Goal: Use online tool/utility: Utilize a website feature to perform a specific function

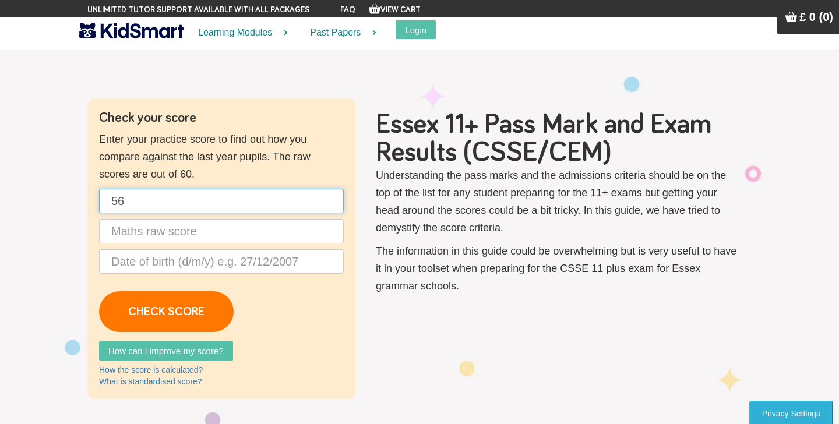
type input "56"
click at [197, 235] on input "text" at bounding box center [221, 231] width 245 height 24
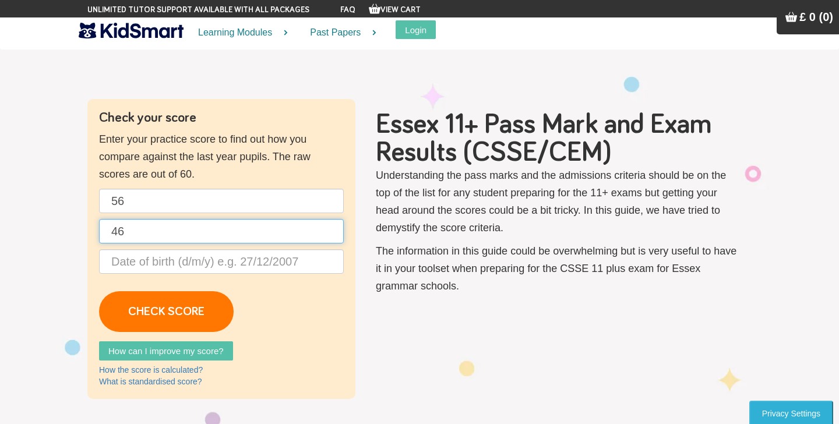
type input "46"
click at [188, 266] on input "text" at bounding box center [221, 261] width 245 height 24
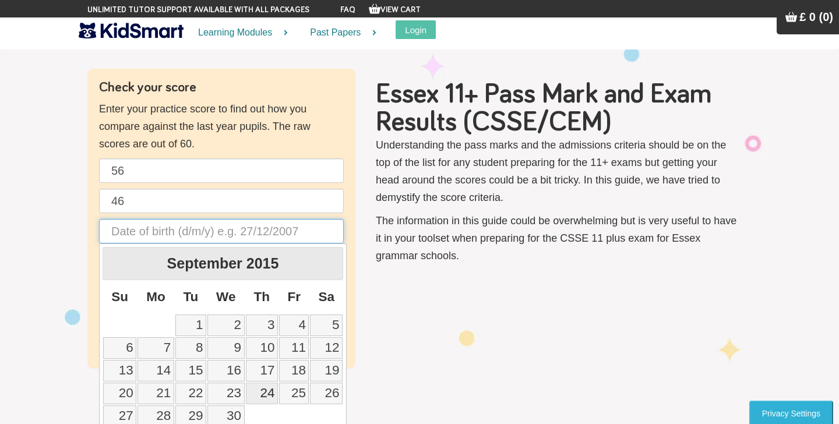
scroll to position [43, 0]
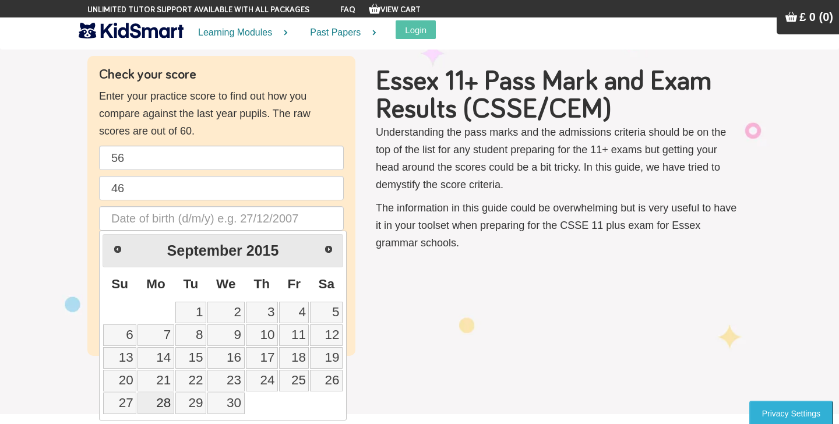
click at [158, 404] on link "28" at bounding box center [155, 404] width 37 height 22
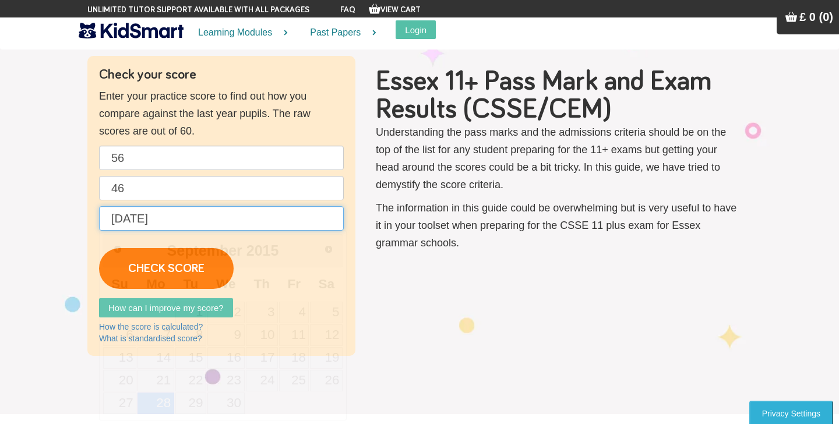
click at [138, 218] on input "[DATE]" at bounding box center [221, 218] width 245 height 24
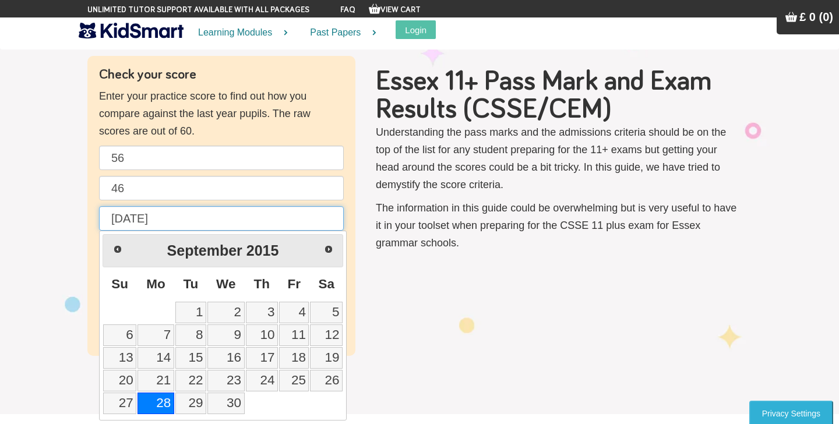
click at [179, 218] on input "[DATE]" at bounding box center [221, 218] width 245 height 24
click at [329, 246] on span "Next" at bounding box center [328, 248] width 9 height 9
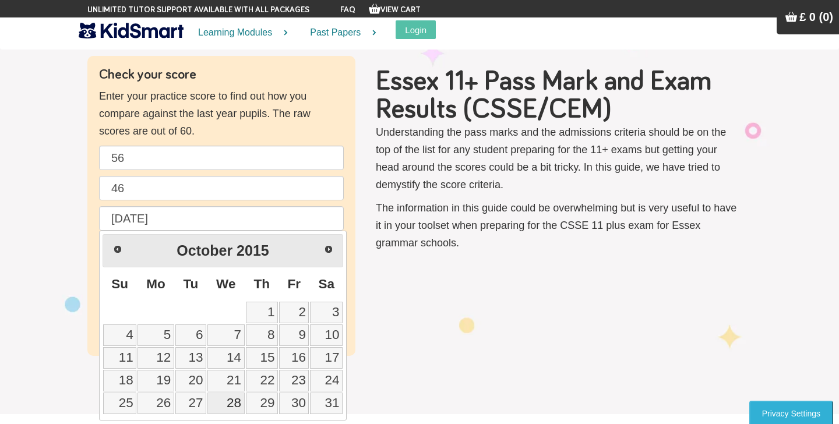
click at [232, 405] on link "28" at bounding box center [225, 404] width 37 height 22
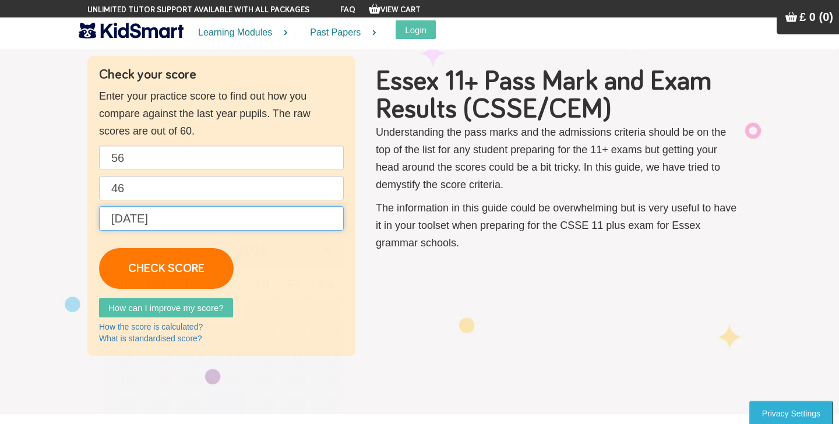
click at [204, 214] on input "[DATE]" at bounding box center [221, 218] width 245 height 24
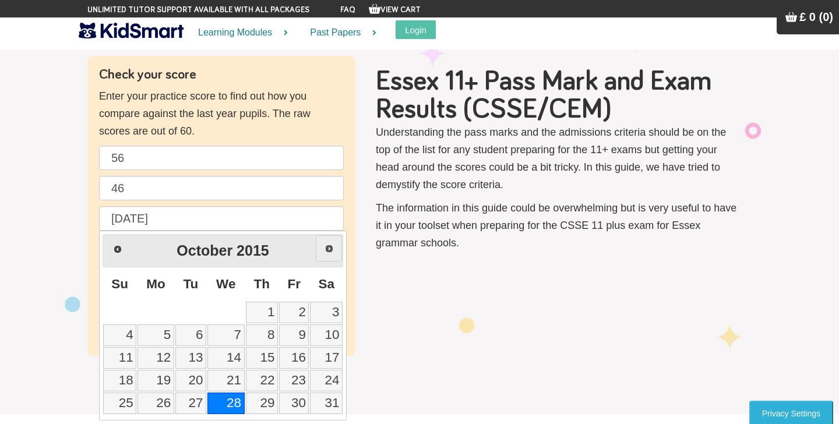
click at [327, 249] on span "Next" at bounding box center [328, 248] width 9 height 9
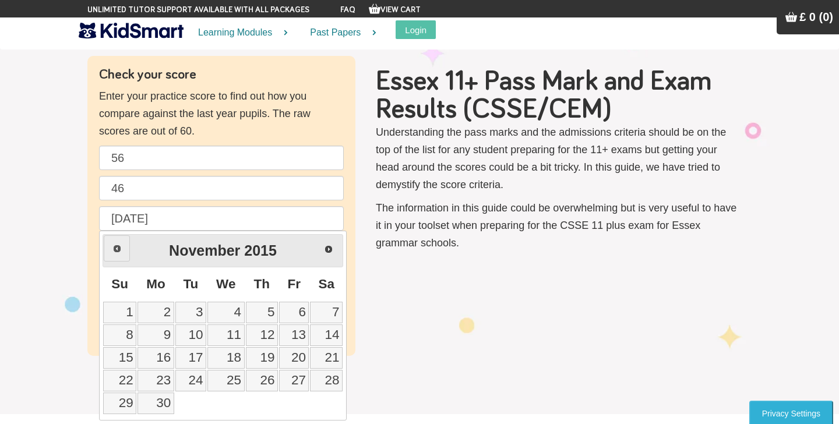
click at [113, 246] on span "Prev" at bounding box center [116, 248] width 9 height 9
click at [113, 246] on span "Prev" at bounding box center [117, 249] width 9 height 9
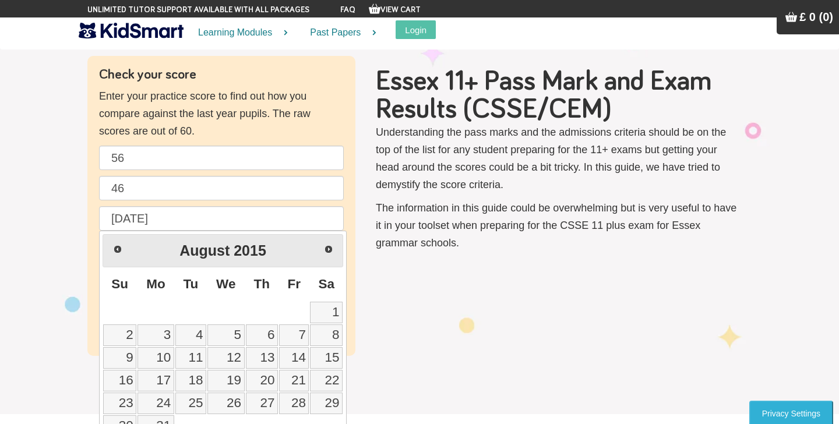
click at [113, 246] on span "Prev" at bounding box center [117, 249] width 9 height 9
click at [113, 246] on span "Prev" at bounding box center [116, 248] width 9 height 9
click at [113, 246] on span "Prev" at bounding box center [117, 249] width 9 height 9
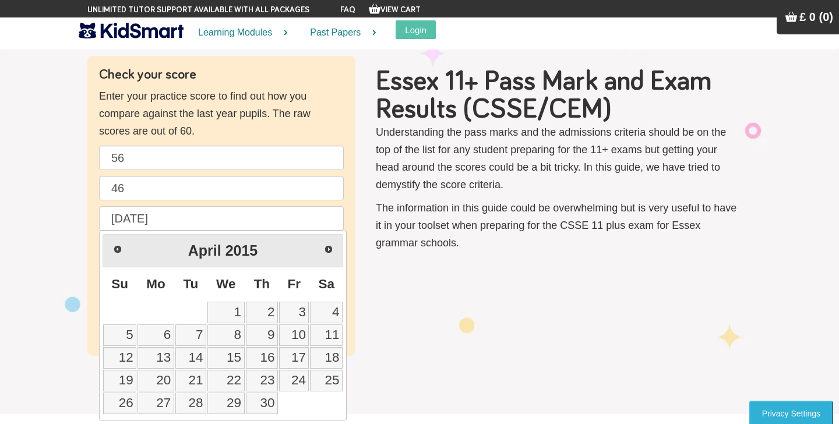
click at [113, 246] on span "Prev" at bounding box center [117, 249] width 9 height 9
click at [113, 246] on span "Prev" at bounding box center [116, 248] width 9 height 9
click at [113, 246] on span "Prev" at bounding box center [117, 249] width 9 height 9
click at [112, 246] on span "Prev" at bounding box center [116, 248] width 9 height 9
click at [113, 246] on span "Prev" at bounding box center [117, 249] width 9 height 9
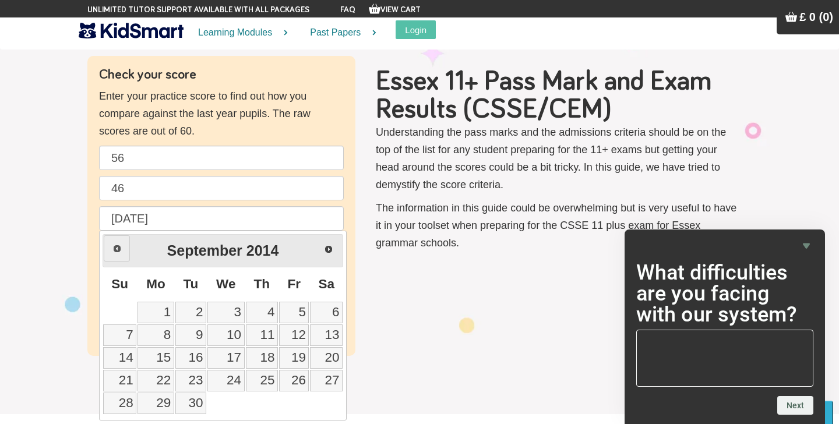
click at [112, 246] on span "Prev" at bounding box center [116, 248] width 9 height 9
click at [113, 246] on span "Prev" at bounding box center [117, 249] width 9 height 9
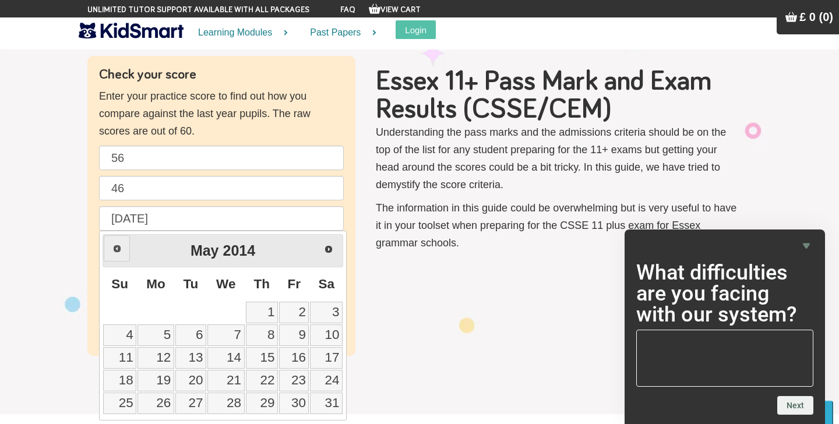
click at [112, 246] on span "Prev" at bounding box center [116, 248] width 9 height 9
click at [328, 250] on span "Next" at bounding box center [328, 248] width 9 height 9
click at [328, 250] on span "Next" at bounding box center [328, 249] width 9 height 9
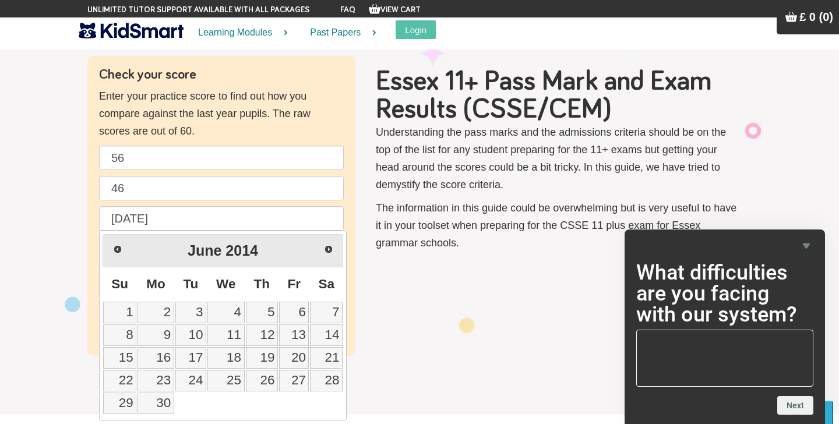
click at [328, 250] on span "Next" at bounding box center [328, 249] width 9 height 9
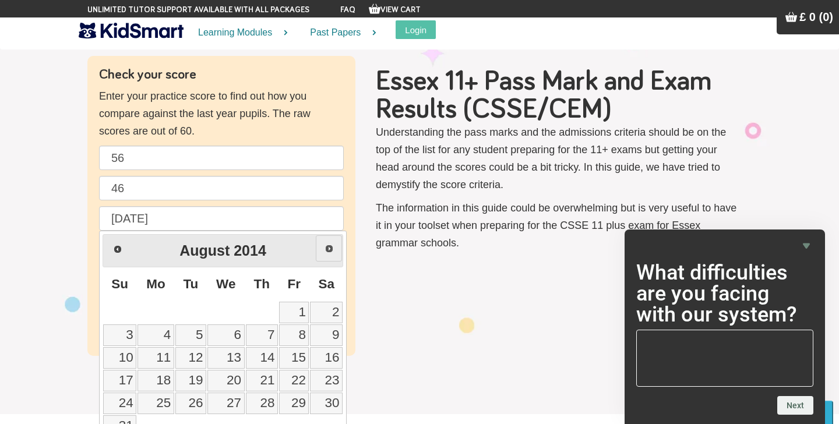
click at [328, 250] on span "Next" at bounding box center [328, 248] width 9 height 9
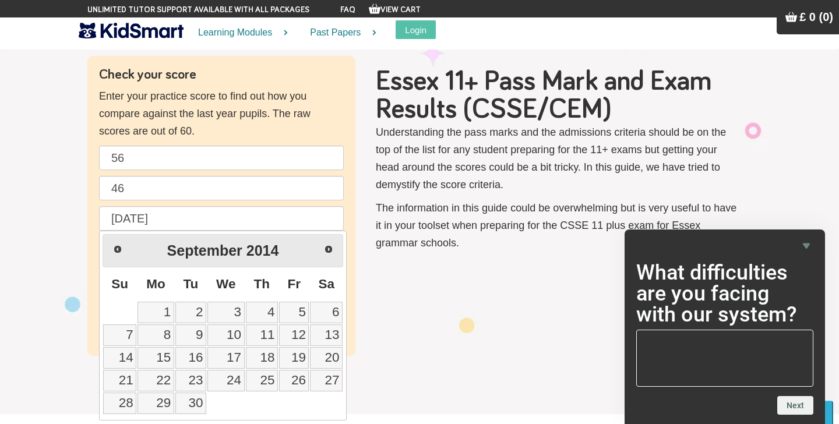
click at [328, 250] on span "Next" at bounding box center [328, 249] width 9 height 9
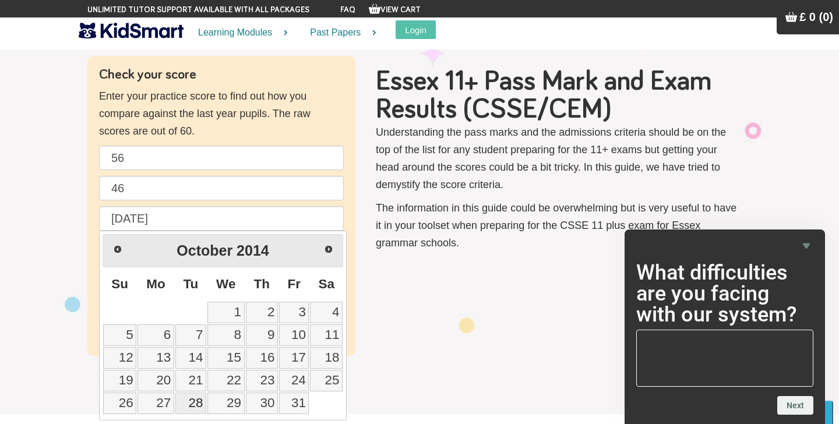
click at [191, 404] on link "28" at bounding box center [190, 404] width 31 height 22
type input "[DATE]"
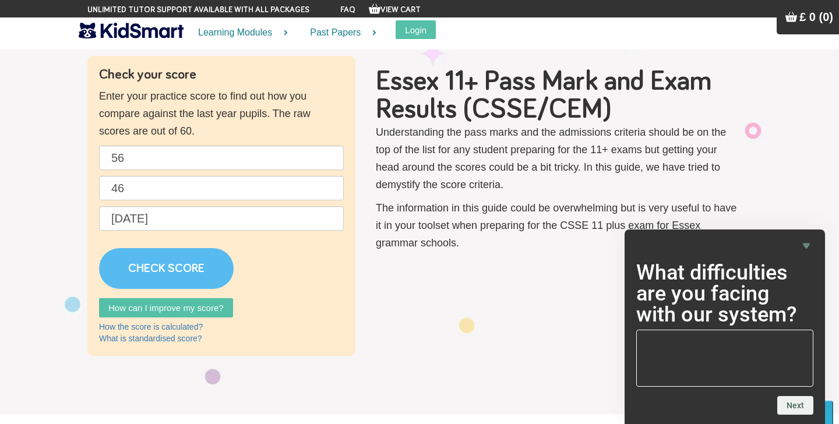
click at [181, 272] on link "CHECK SCORE" at bounding box center [166, 268] width 135 height 41
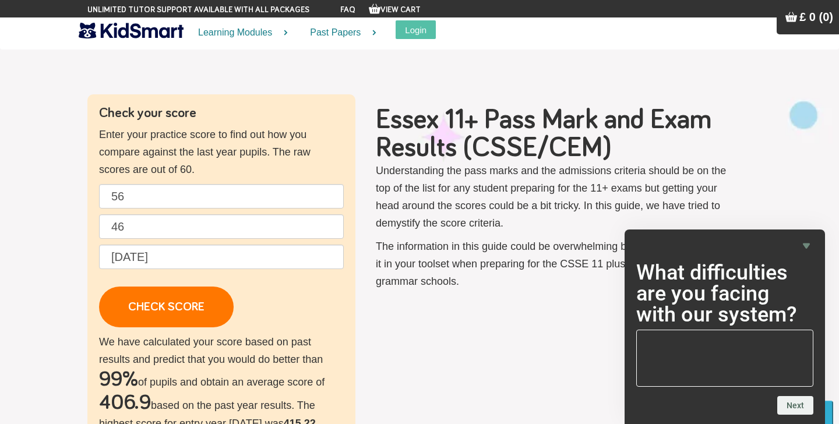
scroll to position [0, 0]
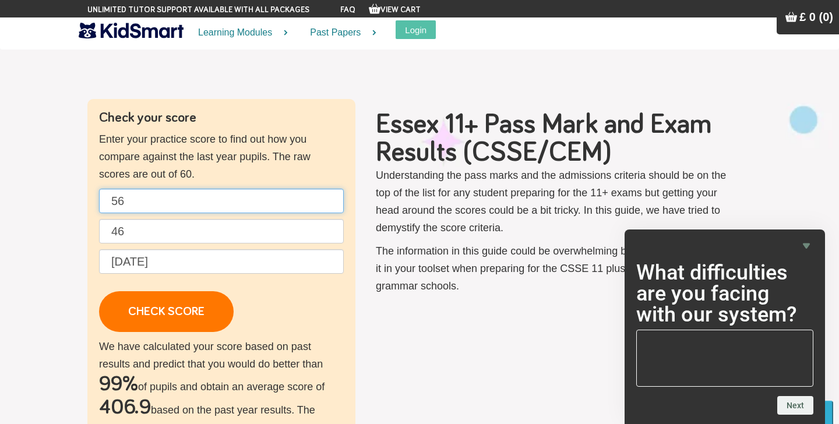
click at [168, 202] on input "56" at bounding box center [221, 201] width 245 height 24
type input "5"
type input "42"
click at [146, 226] on input "46" at bounding box center [221, 231] width 245 height 24
type input "4"
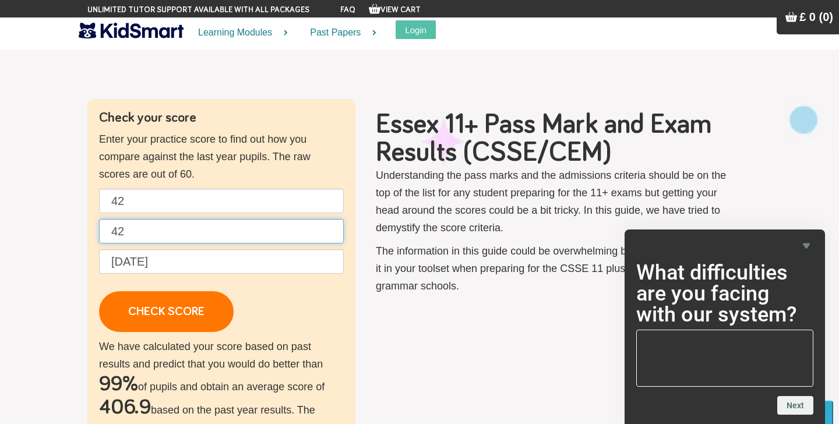
type input "42"
click at [177, 260] on input "[DATE]" at bounding box center [221, 261] width 245 height 24
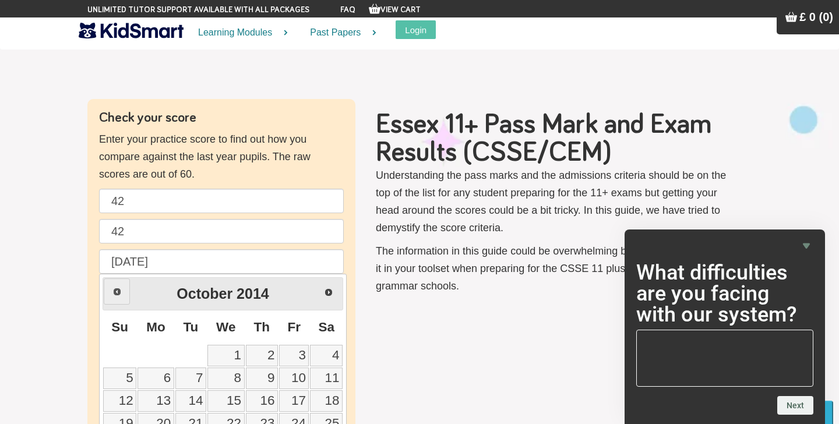
click at [108, 292] on link "Prev" at bounding box center [117, 291] width 26 height 26
click at [108, 292] on link "Prev" at bounding box center [117, 292] width 26 height 26
click at [108, 292] on link "Prev" at bounding box center [117, 291] width 26 height 26
click at [108, 292] on link "Prev" at bounding box center [117, 292] width 26 height 26
click at [108, 292] on link "Prev" at bounding box center [117, 291] width 26 height 26
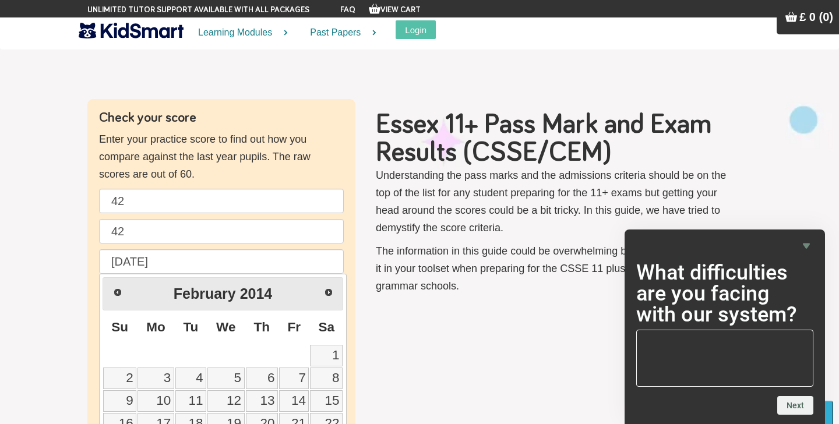
click at [108, 292] on link "Prev" at bounding box center [117, 292] width 26 height 26
click at [108, 292] on link "Prev" at bounding box center [117, 291] width 26 height 26
click at [108, 292] on link "Prev" at bounding box center [117, 292] width 26 height 26
click at [108, 292] on link "Prev" at bounding box center [117, 291] width 26 height 26
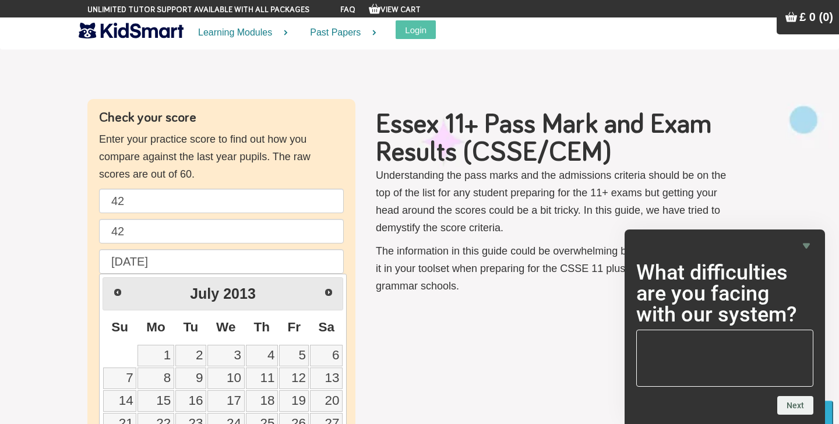
click at [108, 292] on link "Prev" at bounding box center [117, 292] width 26 height 26
click at [108, 292] on link "Prev" at bounding box center [117, 291] width 26 height 26
click at [108, 292] on link "Prev" at bounding box center [117, 292] width 26 height 26
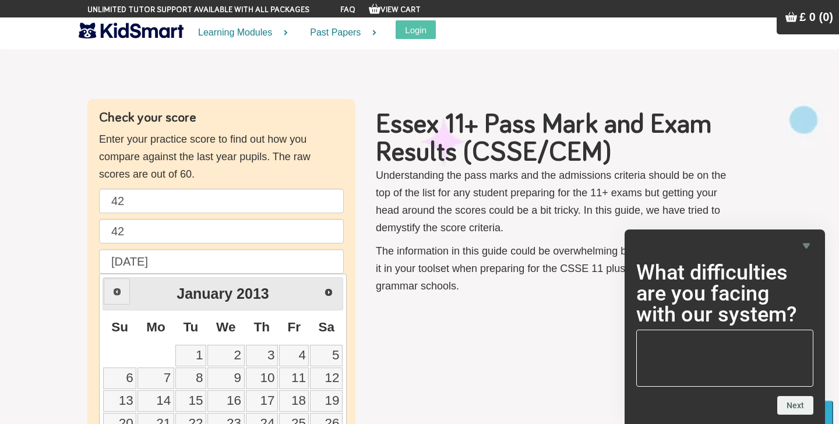
click at [108, 292] on link "Prev" at bounding box center [117, 291] width 26 height 26
click at [108, 292] on link "Prev" at bounding box center [117, 292] width 26 height 26
click at [328, 290] on span "Next" at bounding box center [328, 291] width 9 height 9
click at [328, 290] on span "Next" at bounding box center [328, 292] width 9 height 9
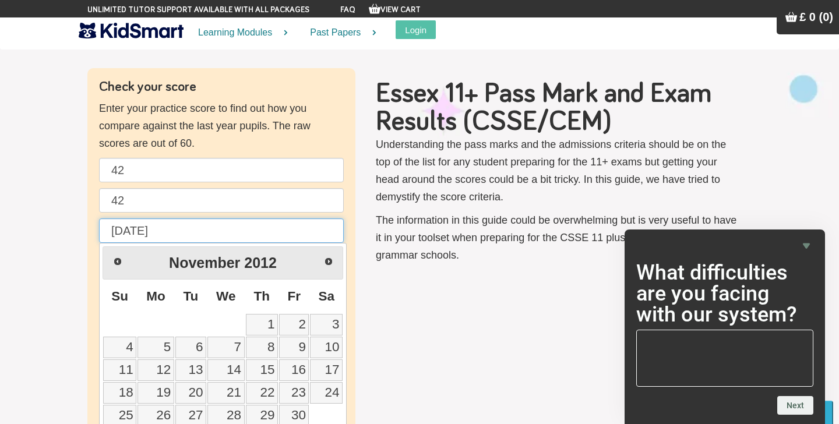
scroll to position [52, 0]
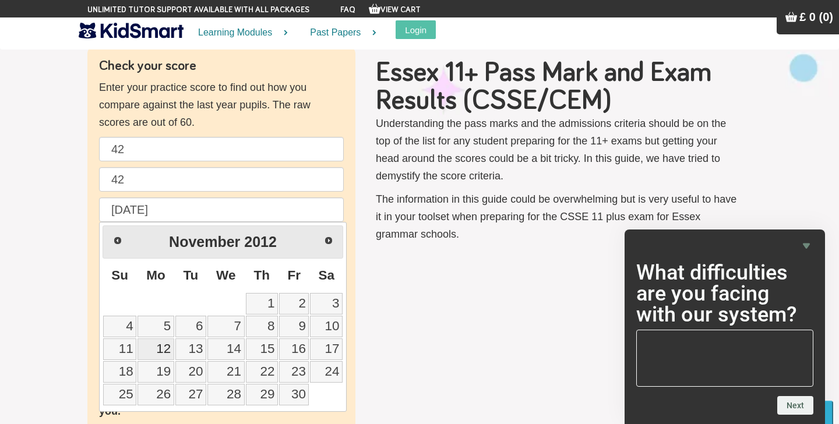
click at [163, 353] on link "12" at bounding box center [155, 349] width 37 height 22
type input "[DATE]"
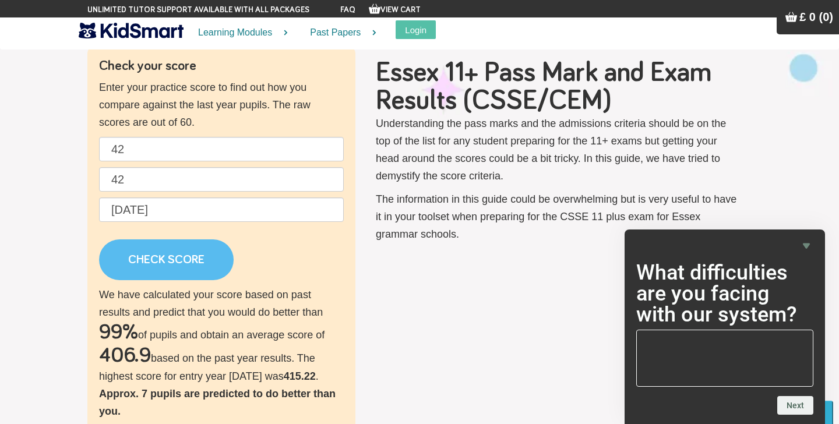
click at [195, 266] on link "CHECK SCORE" at bounding box center [166, 259] width 135 height 41
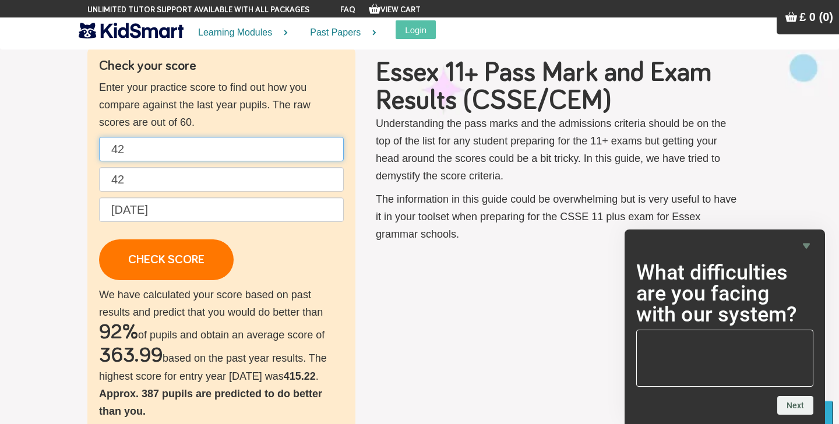
click at [132, 150] on input "42" at bounding box center [221, 149] width 245 height 24
type input "4"
type input "52"
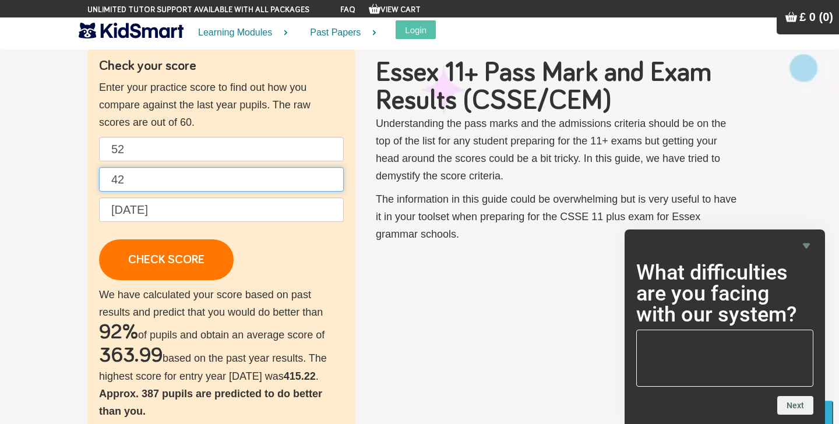
click at [143, 184] on input "42" at bounding box center [221, 179] width 245 height 24
type input "4"
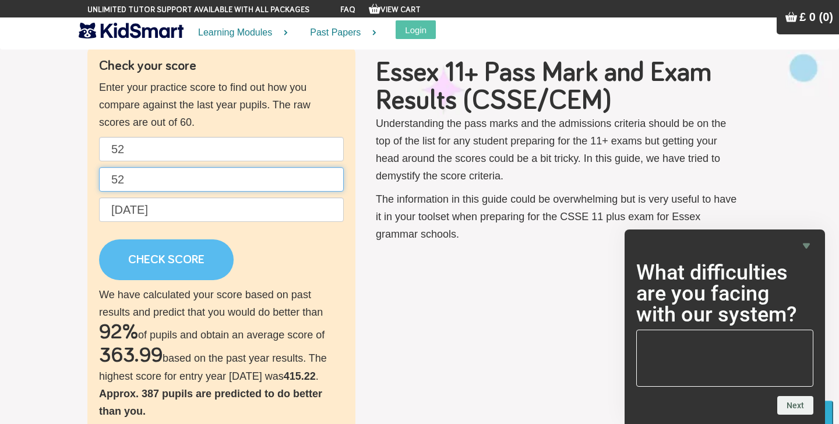
type input "52"
click at [167, 265] on link "CHECK SCORE" at bounding box center [166, 259] width 135 height 41
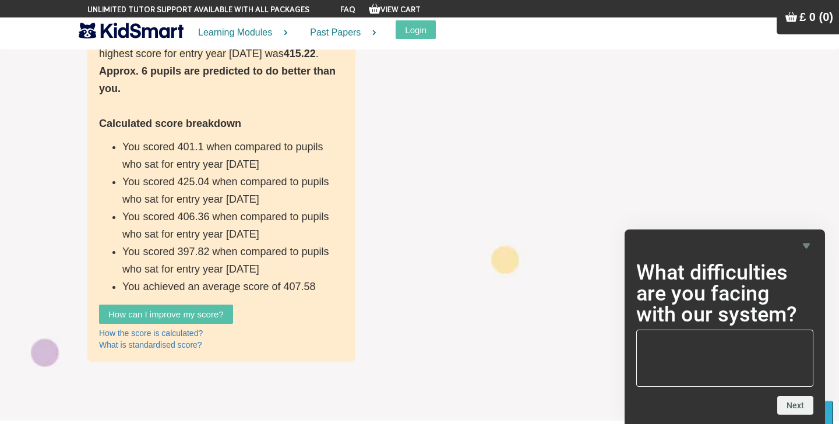
scroll to position [375, 0]
